Goal: Information Seeking & Learning: Learn about a topic

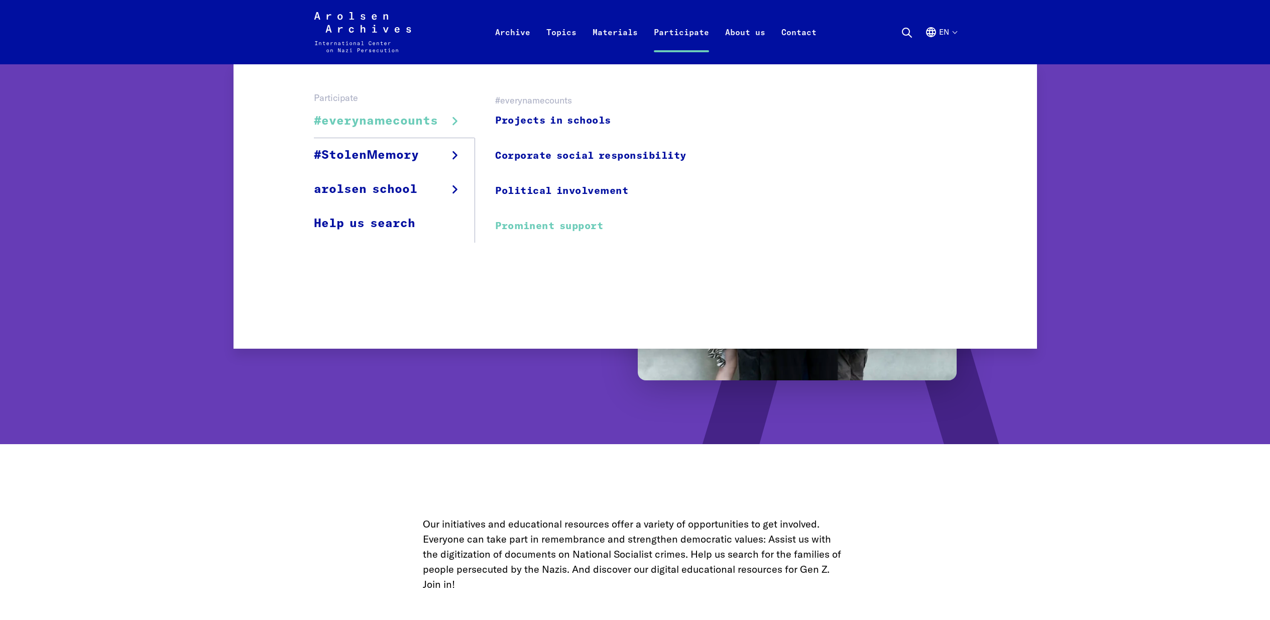
click at [580, 228] on link "Prominent support" at bounding box center [590, 226] width 191 height 23
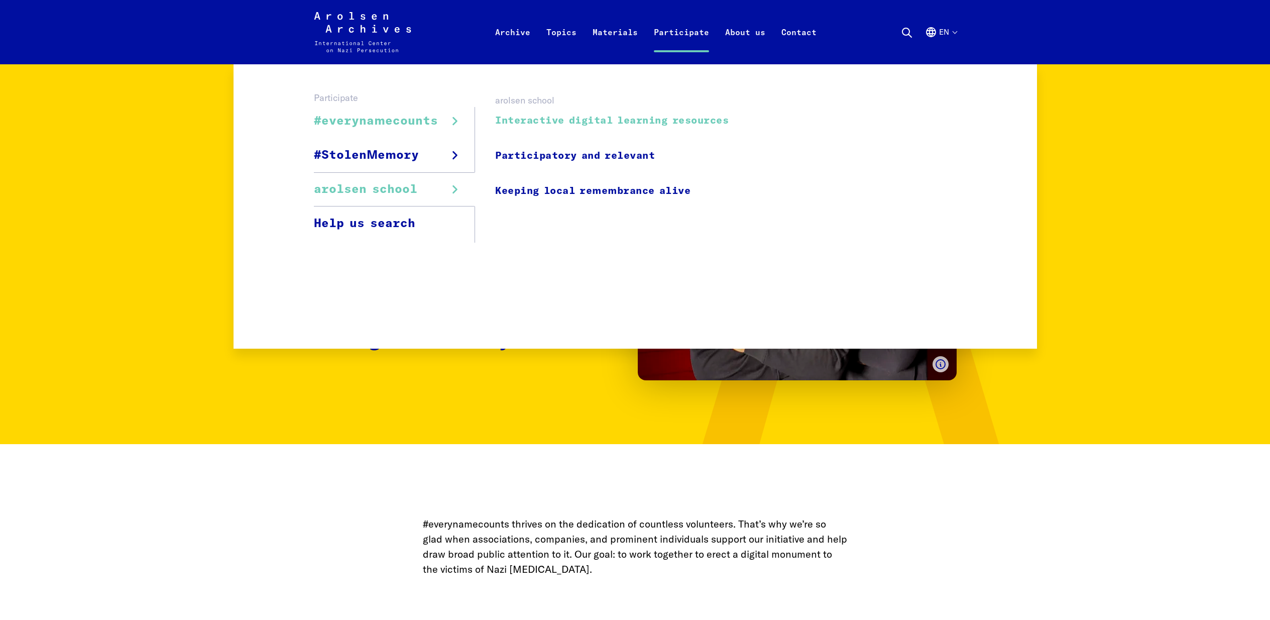
click at [627, 115] on link "Interactive digital learning resources" at bounding box center [611, 120] width 233 height 23
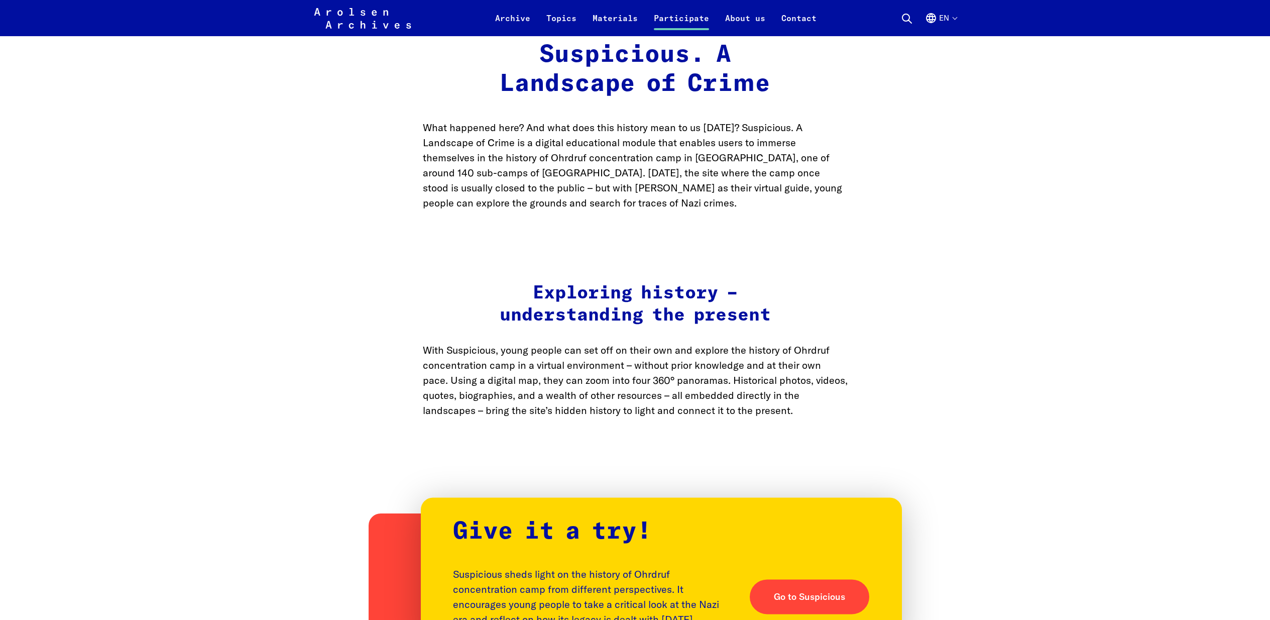
scroll to position [928, 0]
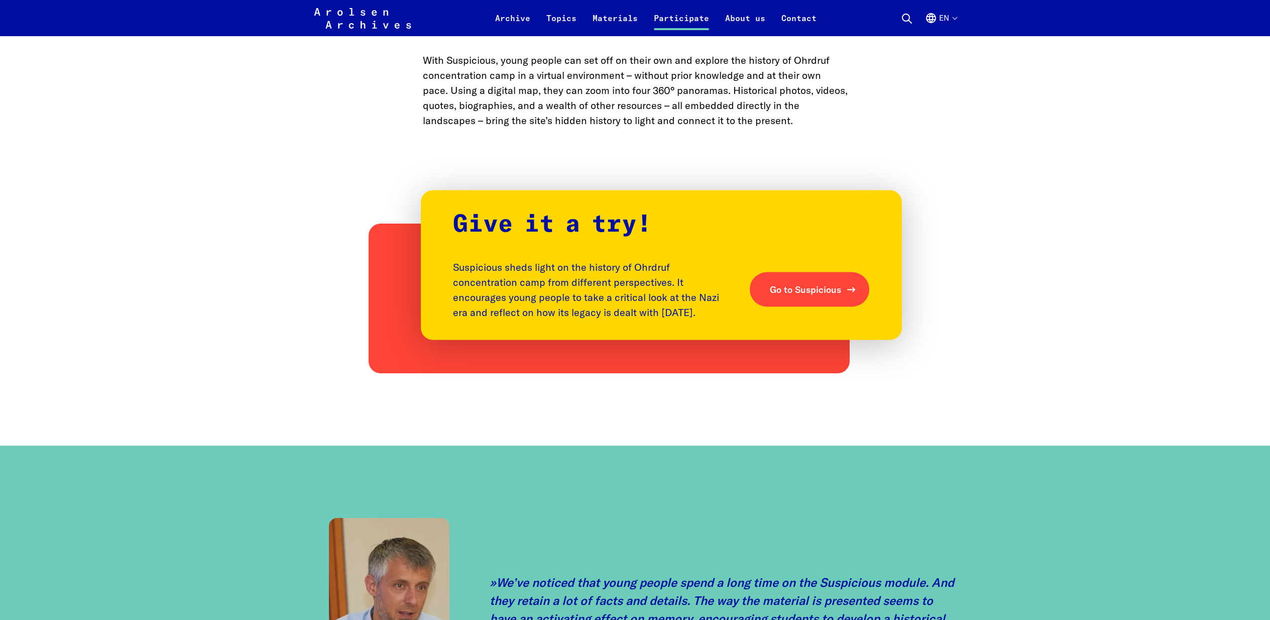
click at [803, 286] on span "Go to Suspicious" at bounding box center [805, 290] width 71 height 14
